Goal: Transaction & Acquisition: Purchase product/service

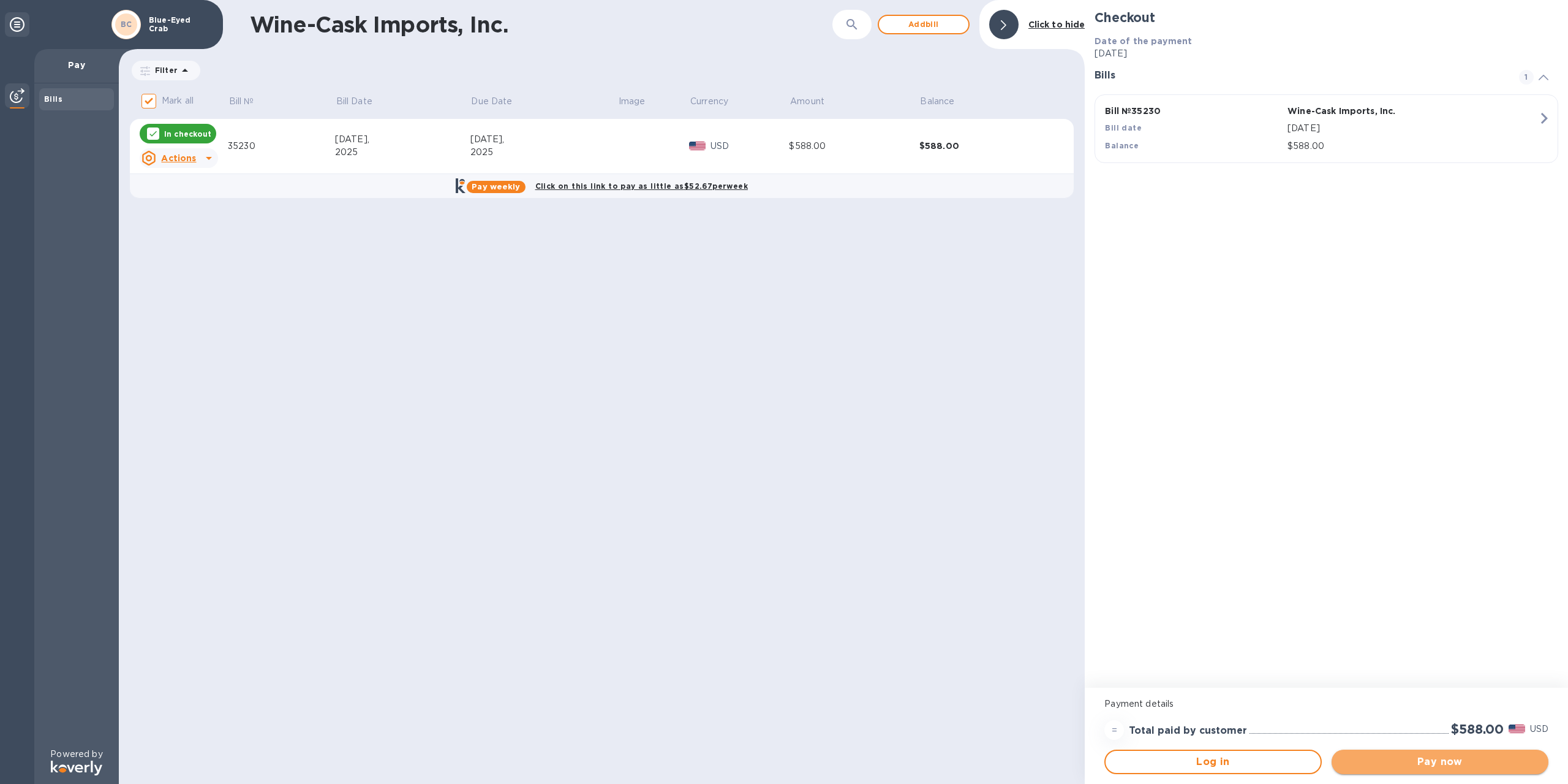
click at [1435, 765] on span "Pay now" at bounding box center [1440, 761] width 197 height 14
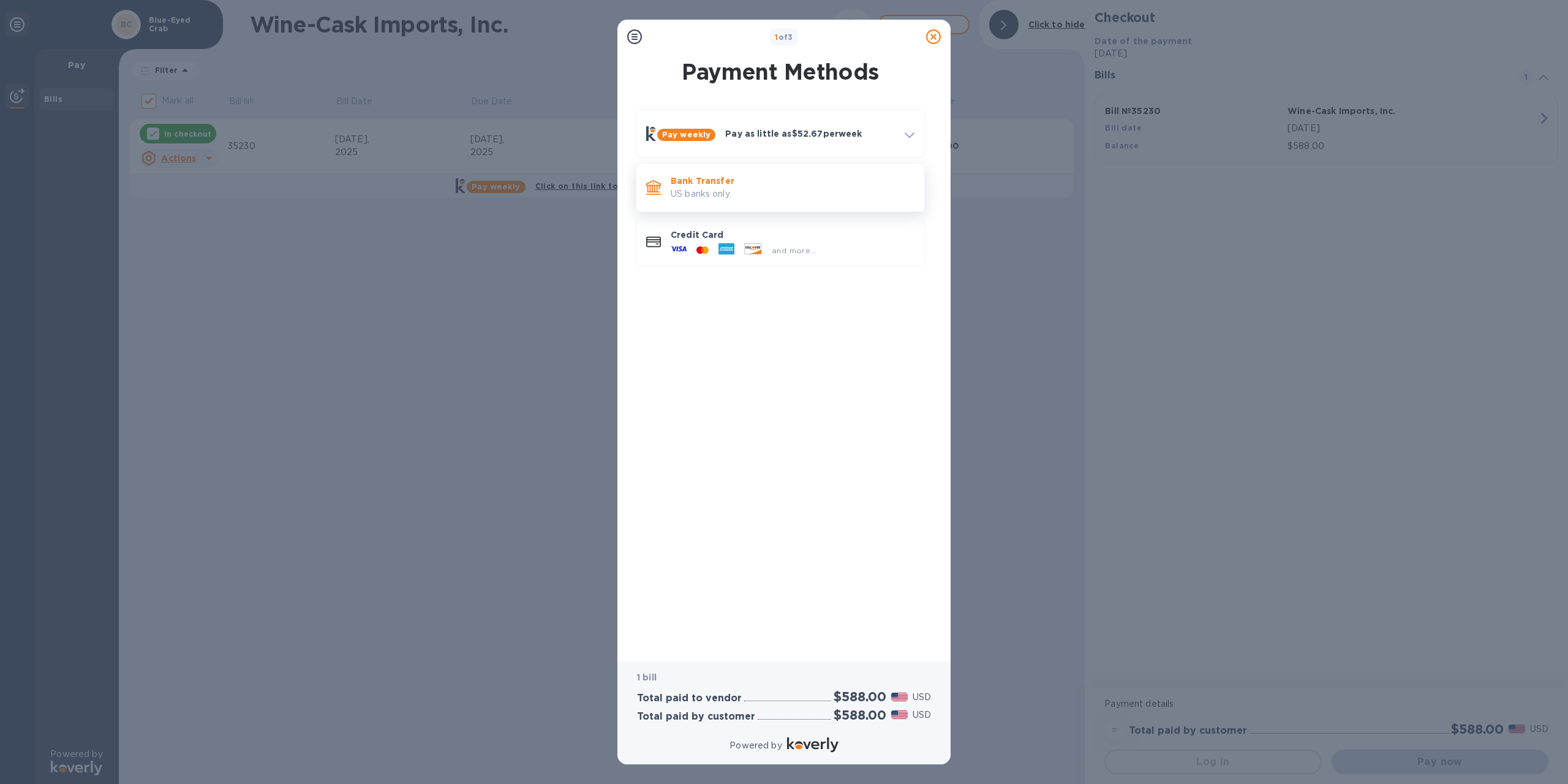
click at [740, 199] on p "US banks only." at bounding box center [792, 194] width 244 height 13
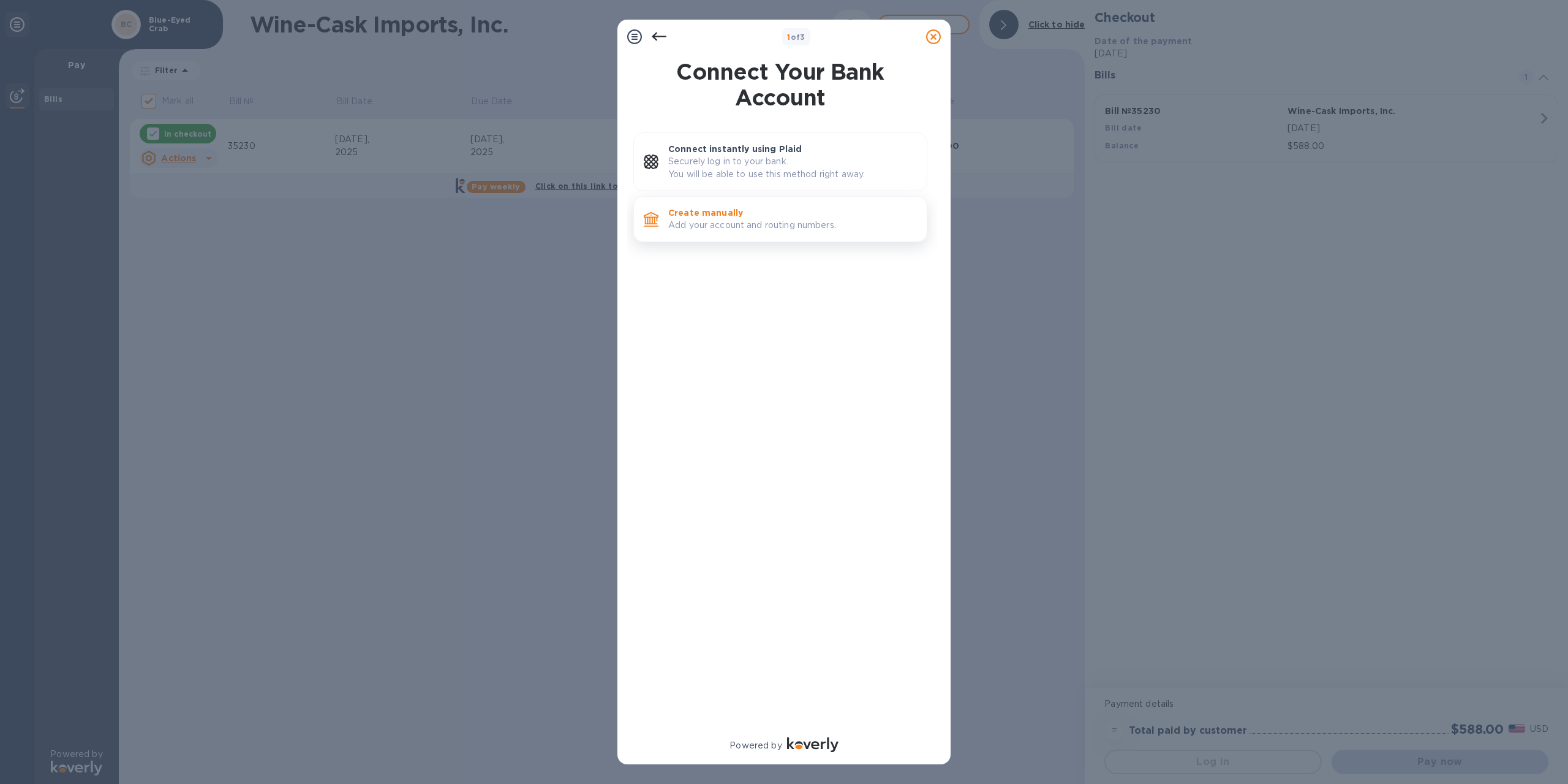
click at [743, 226] on p "Add your account and routing numbers." at bounding box center [792, 225] width 249 height 13
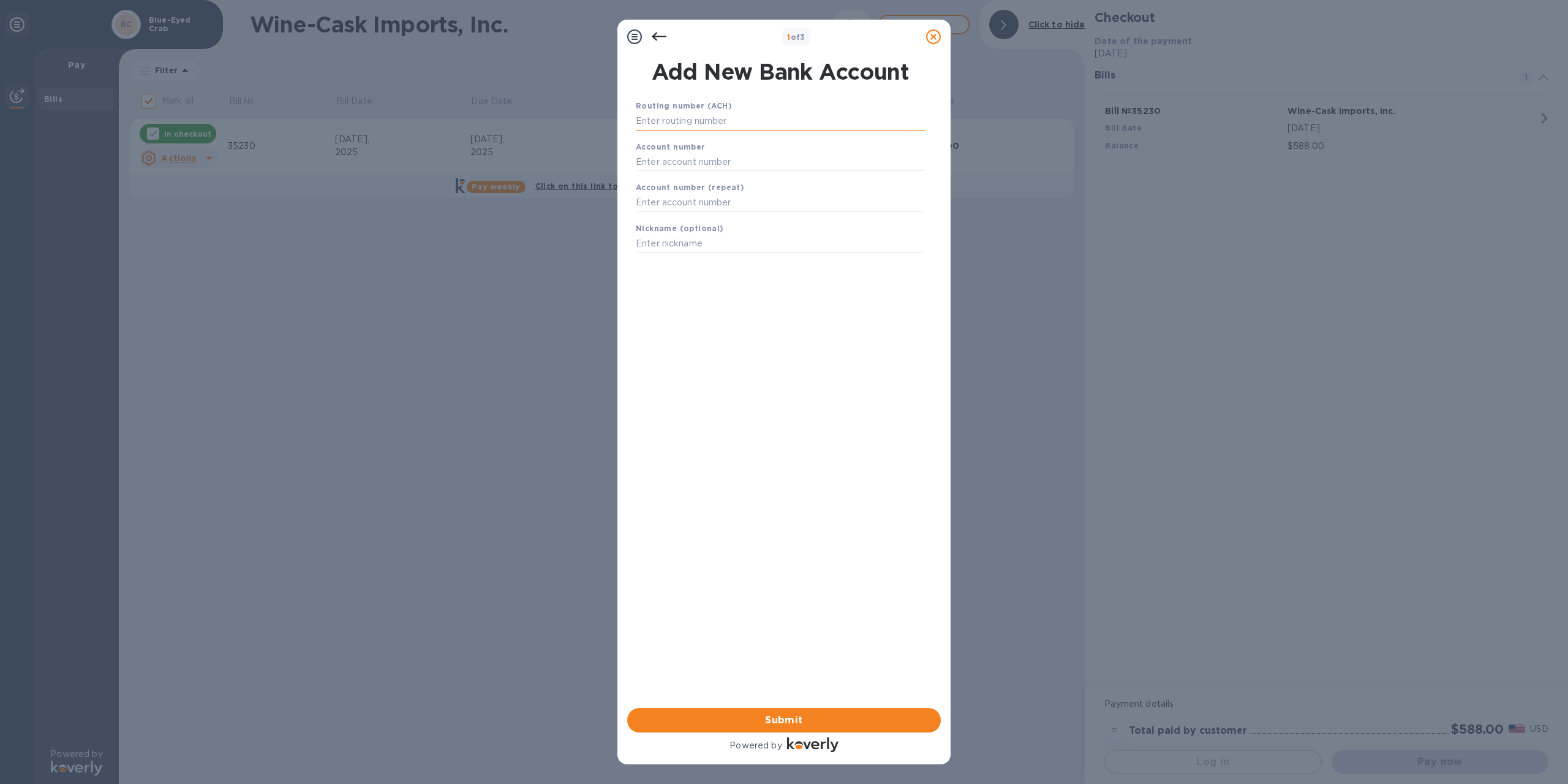
click at [721, 119] on input "text" at bounding box center [780, 121] width 289 height 19
type input "011301798"
click at [733, 171] on input "text" at bounding box center [780, 178] width 289 height 19
type input "0600783013"
click at [709, 221] on input "text" at bounding box center [780, 218] width 289 height 19
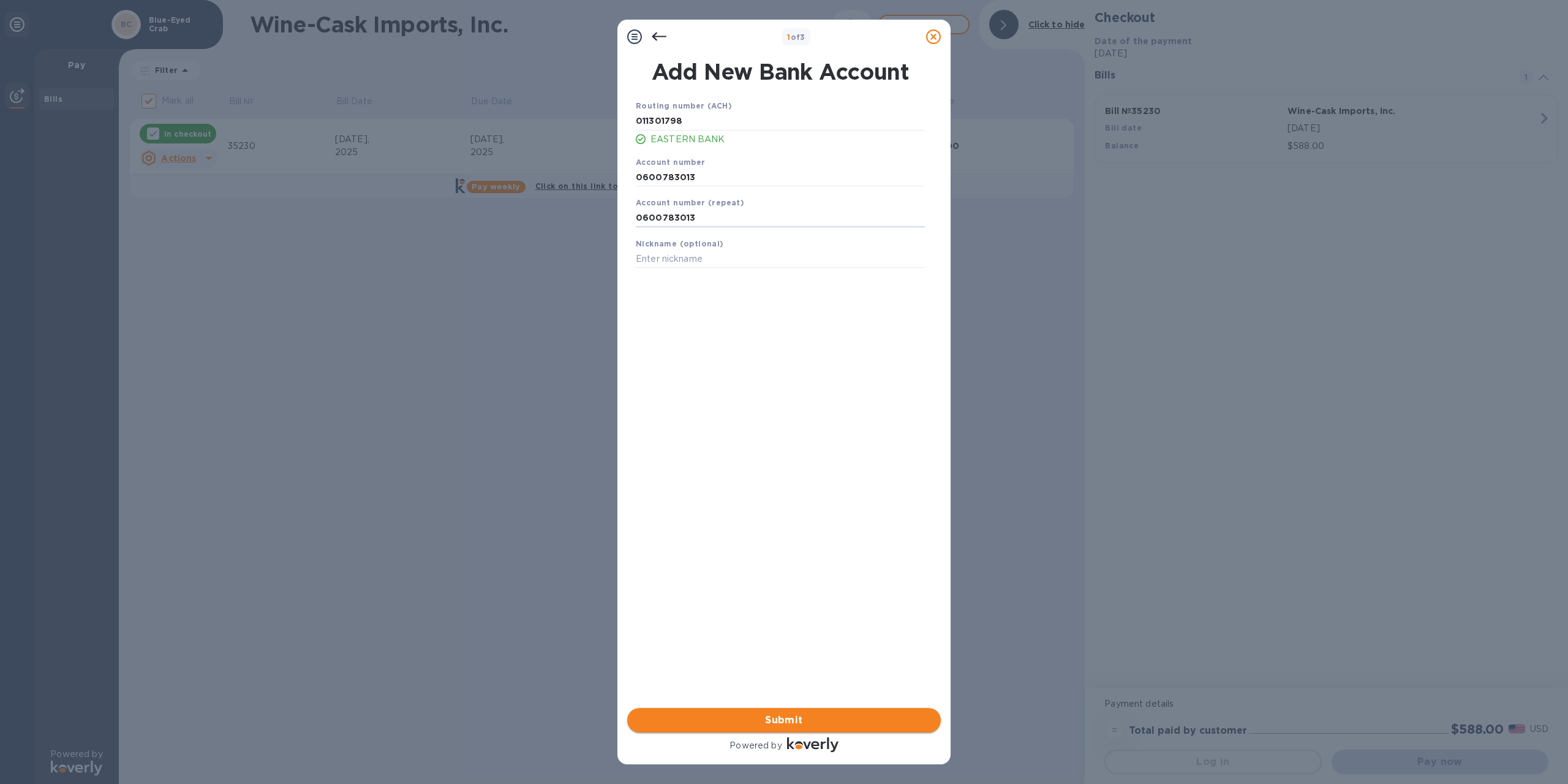
type input "0600783013"
click at [764, 725] on span "Submit" at bounding box center [784, 719] width 294 height 14
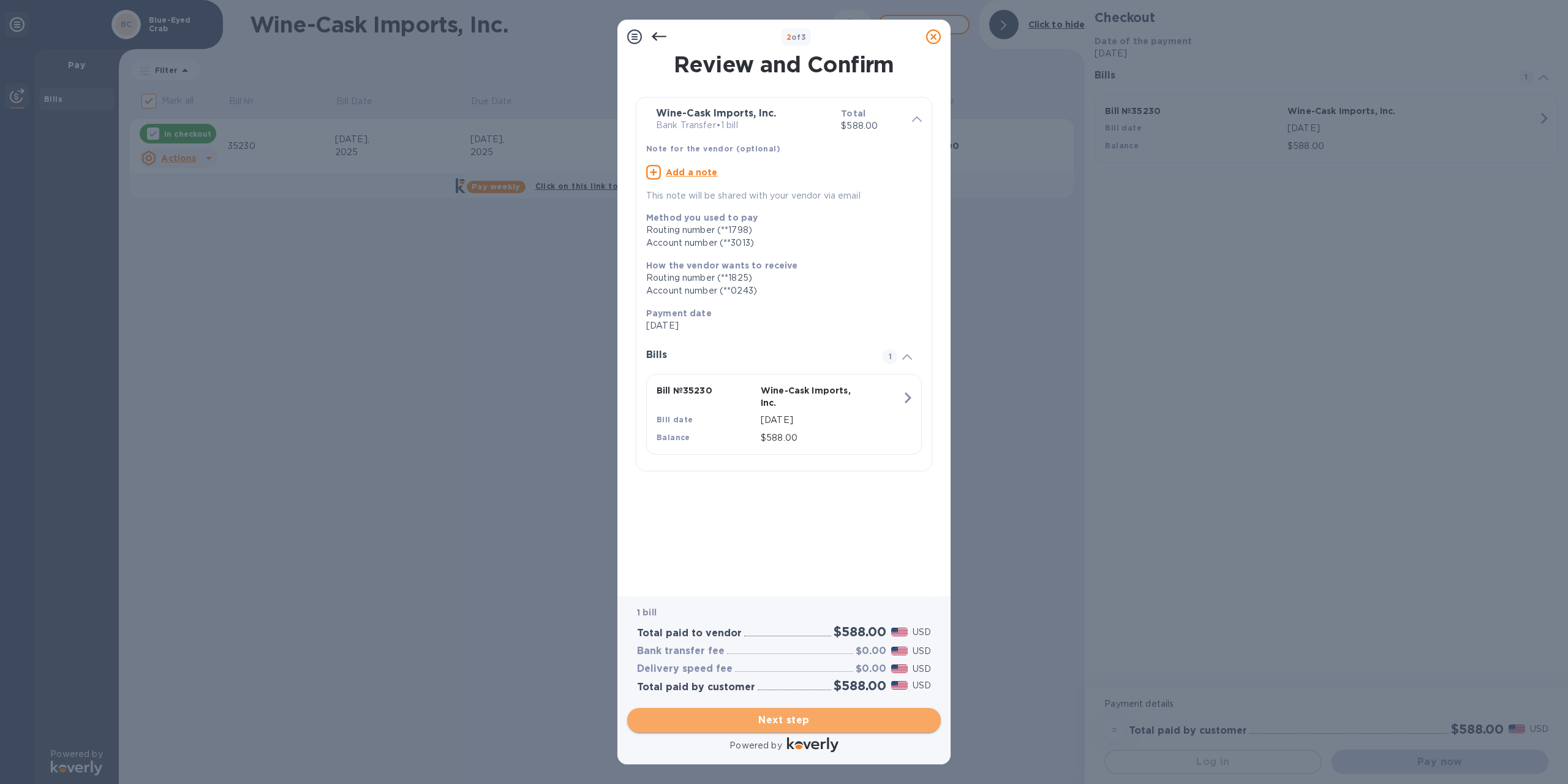
click at [773, 719] on span "Next step" at bounding box center [784, 719] width 294 height 14
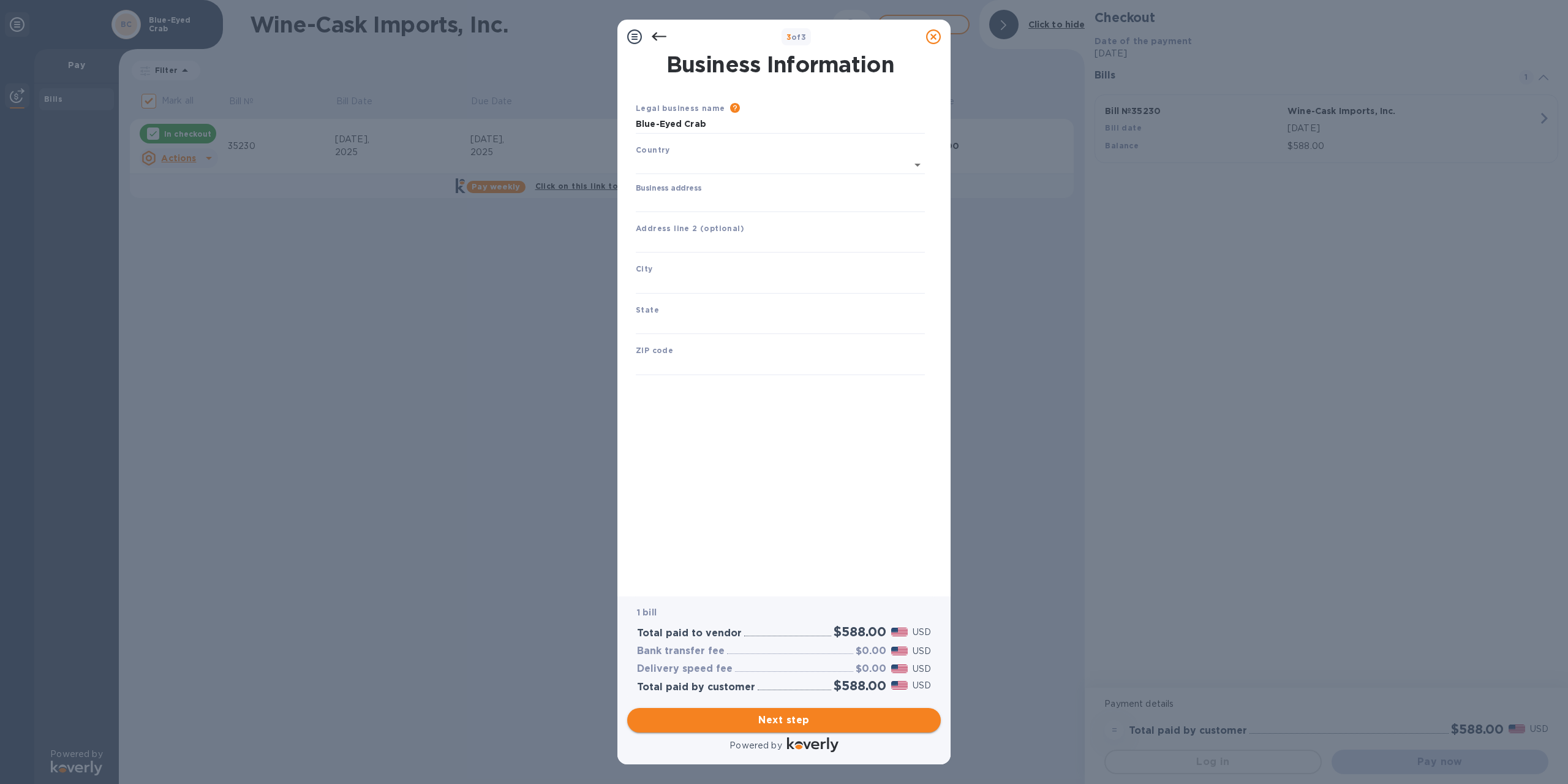
type input "[GEOGRAPHIC_DATA]"
click at [694, 184] on label "Business address" at bounding box center [668, 186] width 65 height 8
click at [694, 191] on input "Business address" at bounding box center [780, 200] width 289 height 19
click at [694, 194] on input "Business address" at bounding box center [780, 200] width 289 height 19
type input "[STREET_ADDRESS]"
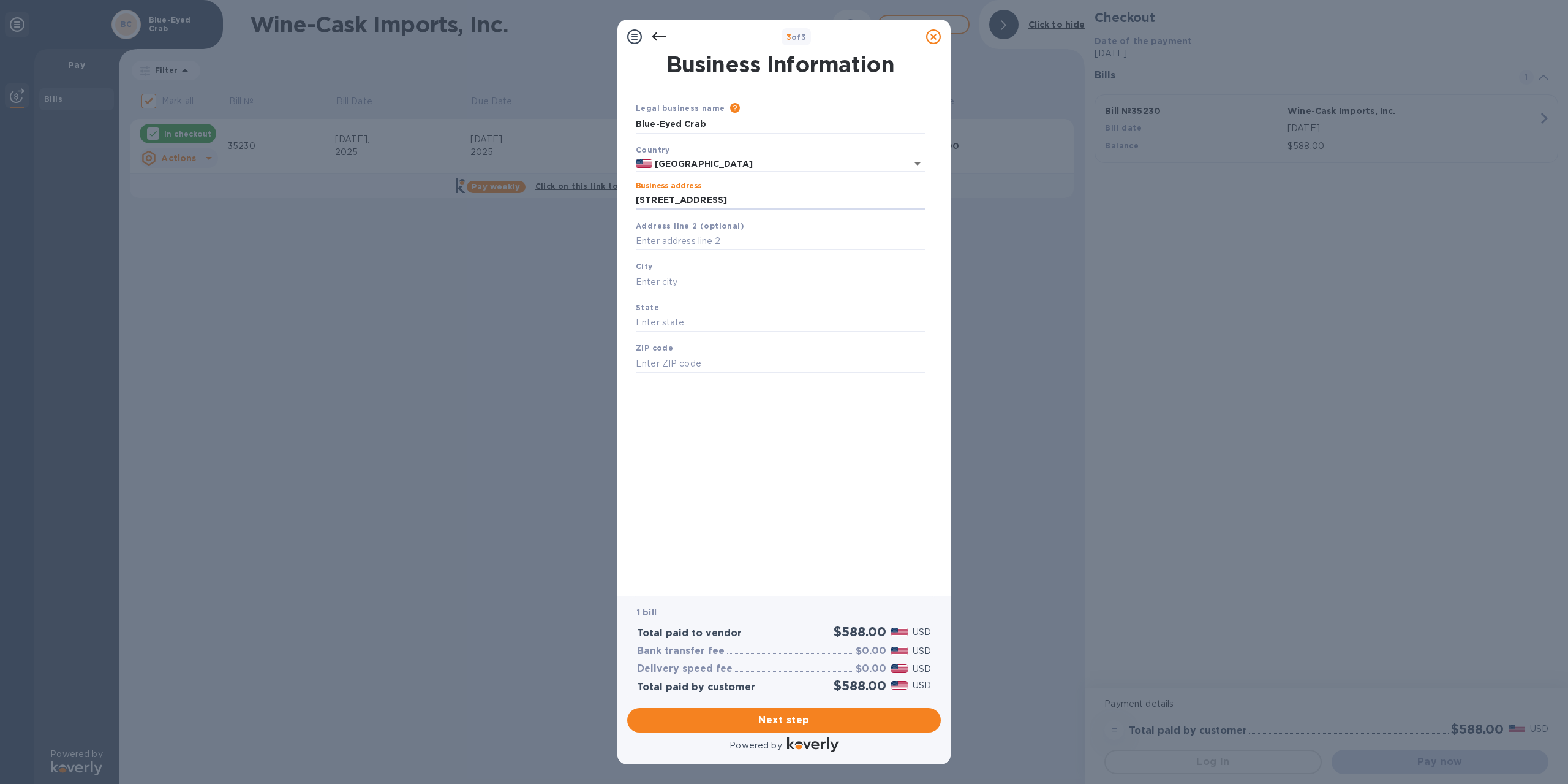
click at [708, 279] on input "text" at bounding box center [780, 282] width 289 height 19
click at [640, 281] on input "plymouth" at bounding box center [780, 282] width 289 height 19
type input "[GEOGRAPHIC_DATA]"
click at [659, 324] on input "text" at bounding box center [780, 323] width 289 height 19
type input "MA"
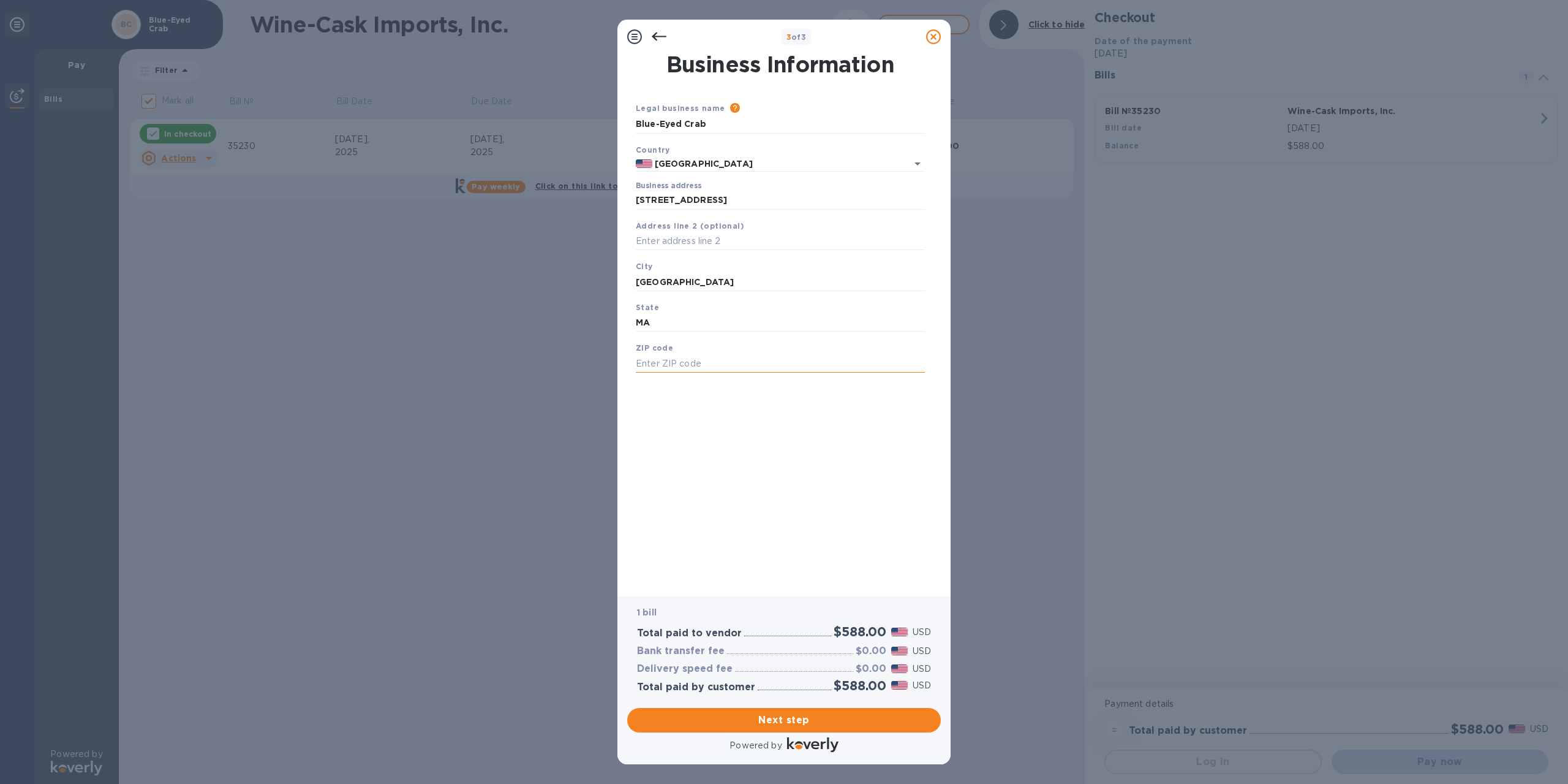
click at [672, 370] on input "text" at bounding box center [780, 364] width 289 height 19
type input "02360"
click at [783, 708] on div "Next step" at bounding box center [784, 720] width 323 height 34
click at [783, 713] on span "Next step" at bounding box center [784, 719] width 294 height 14
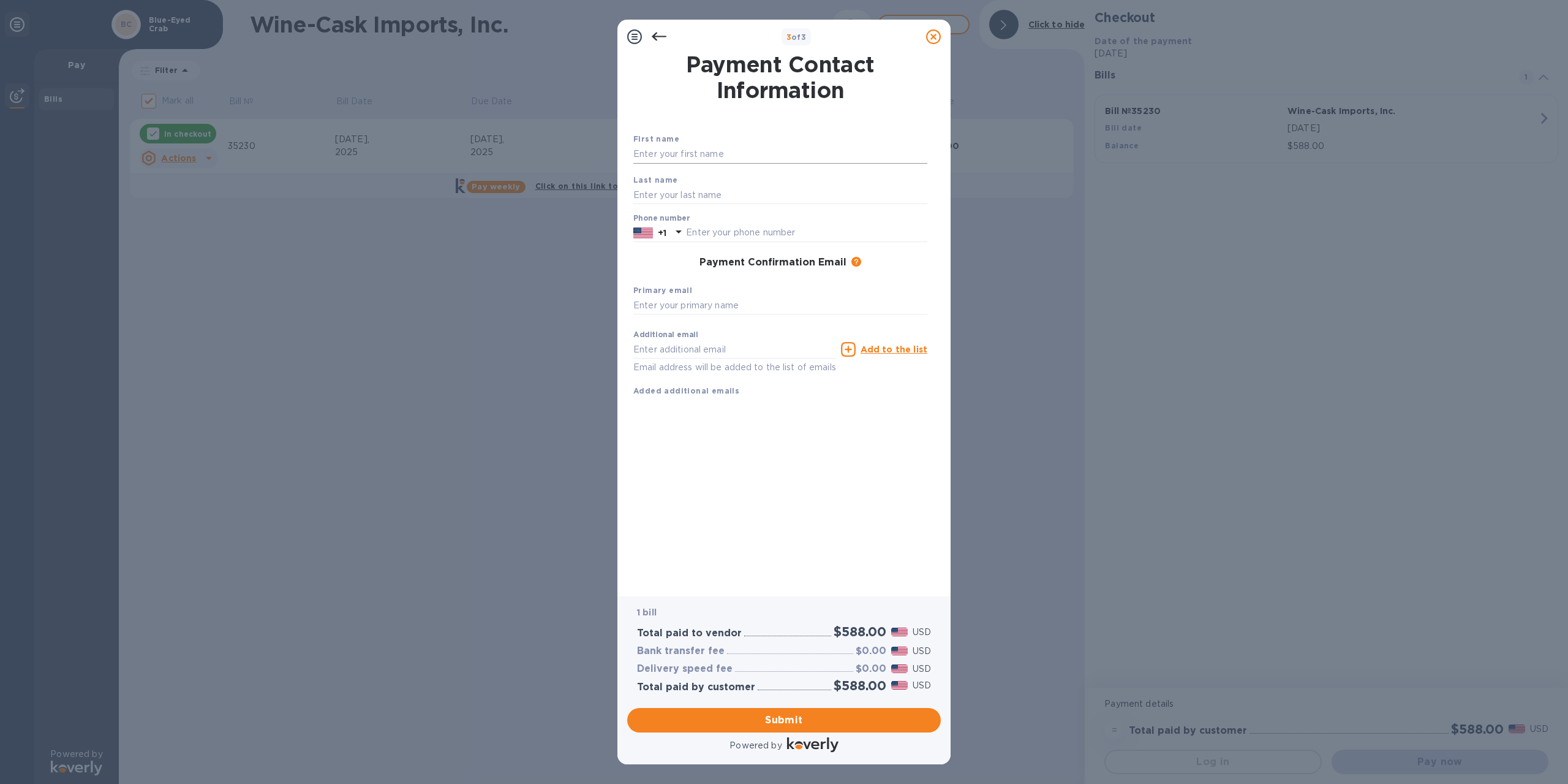
click at [711, 150] on input "text" at bounding box center [780, 155] width 294 height 19
type input "[PERSON_NAME]"
type input "6176451249"
type input "[EMAIL_ADDRESS][DOMAIN_NAME]"
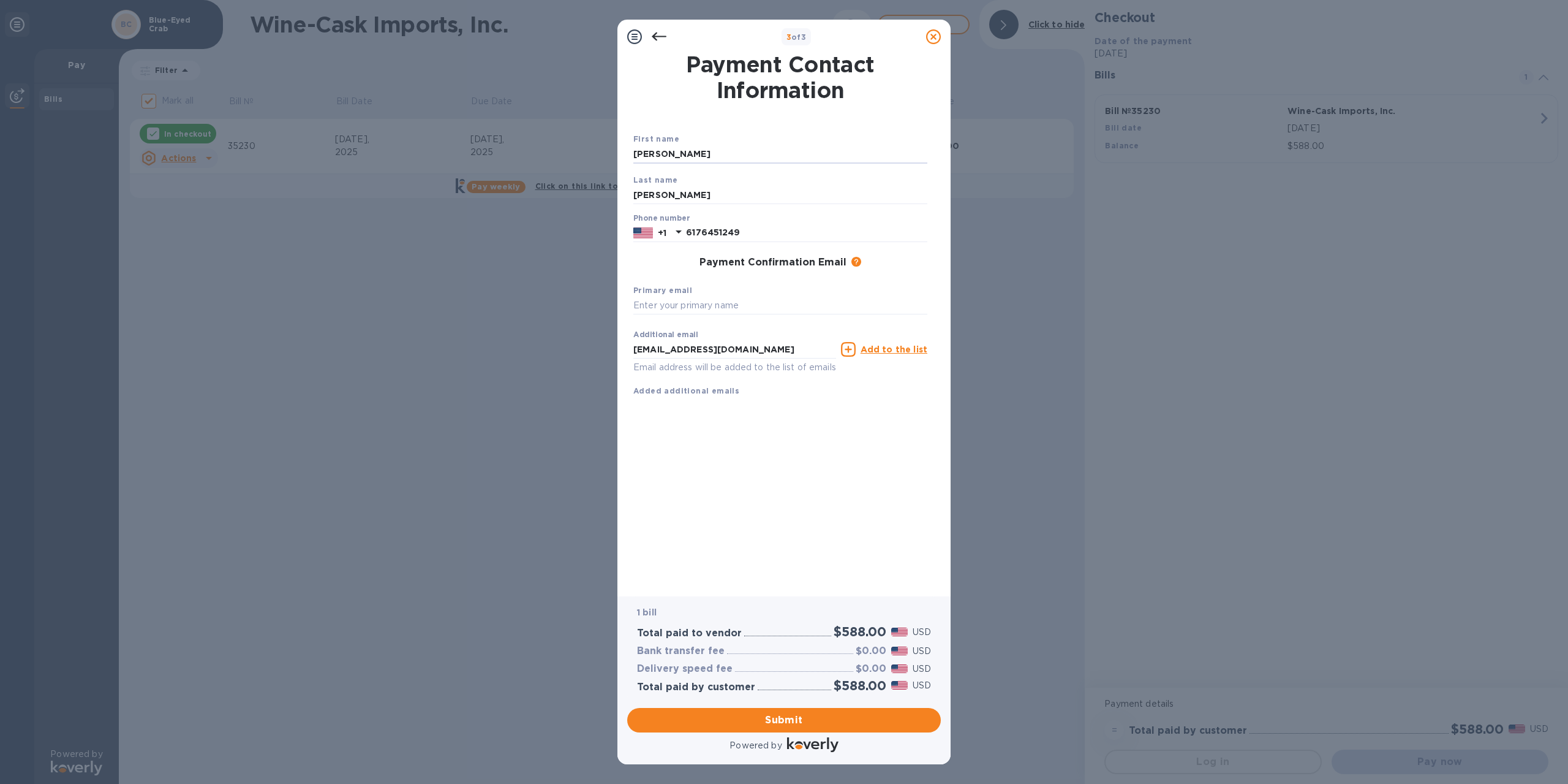
click at [722, 291] on div "Primary email" at bounding box center [780, 299] width 304 height 41
click at [722, 309] on input "text" at bounding box center [780, 306] width 294 height 19
type input "[EMAIL_ADDRESS][DOMAIN_NAME]"
click at [799, 713] on span "Submit" at bounding box center [784, 719] width 294 height 14
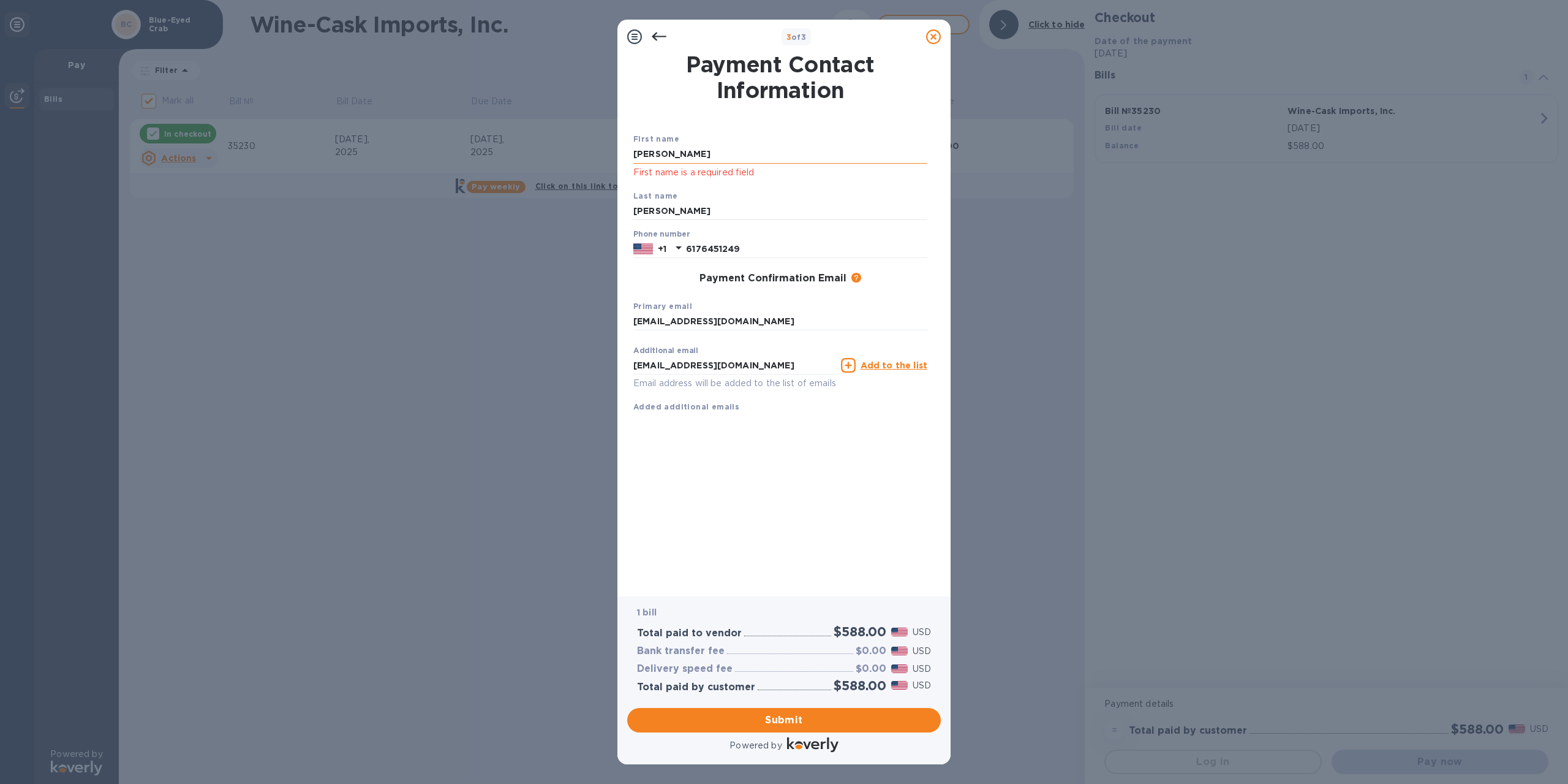
click at [683, 155] on input "[PERSON_NAME]" at bounding box center [780, 155] width 294 height 19
type input "[PERSON_NAME]"
click at [703, 709] on button "Submit" at bounding box center [784, 719] width 313 height 25
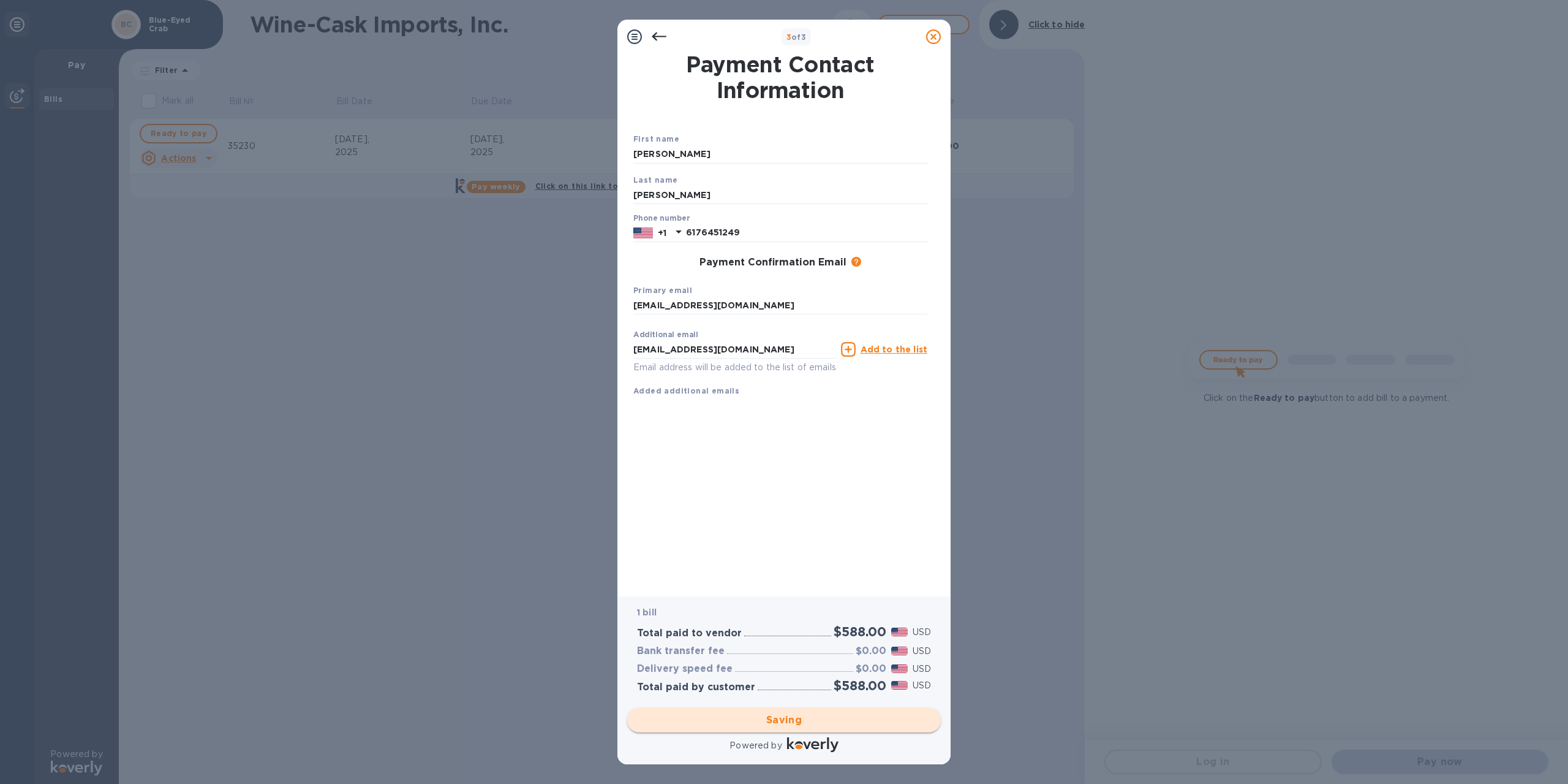
checkbox input "false"
